Goal: Task Accomplishment & Management: Use online tool/utility

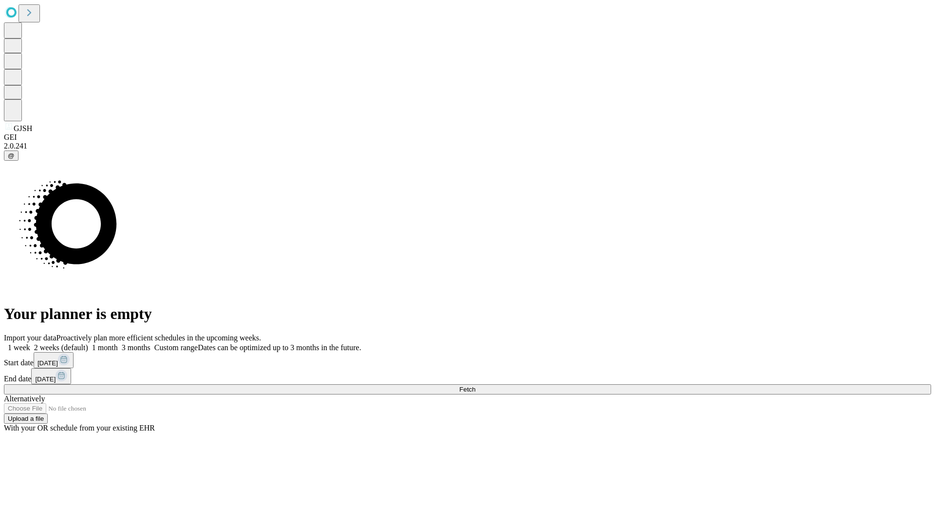
click at [475, 385] on span "Fetch" at bounding box center [467, 388] width 16 height 7
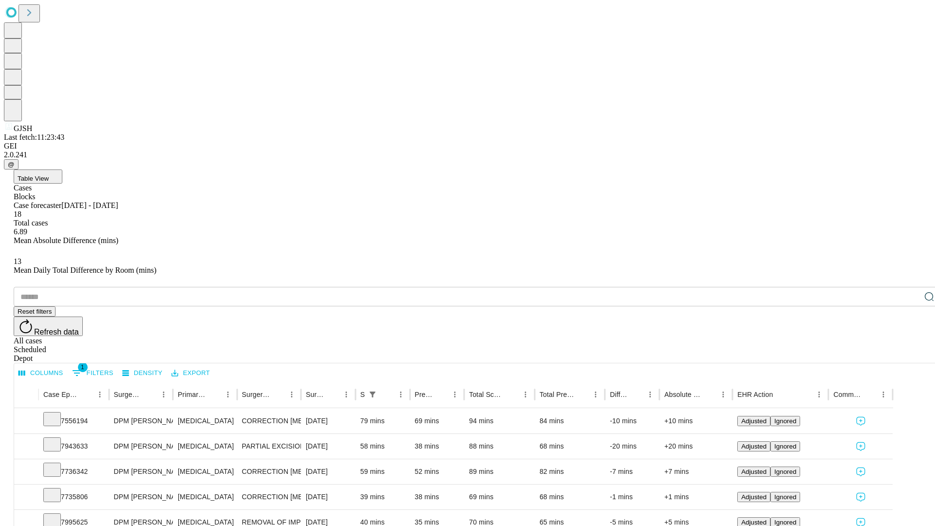
click at [909, 354] on div "Depot" at bounding box center [477, 358] width 927 height 9
